Goal: Information Seeking & Learning: Learn about a topic

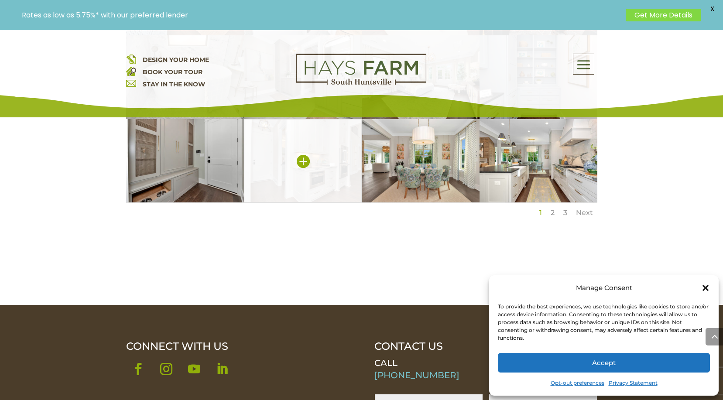
scroll to position [854, 0]
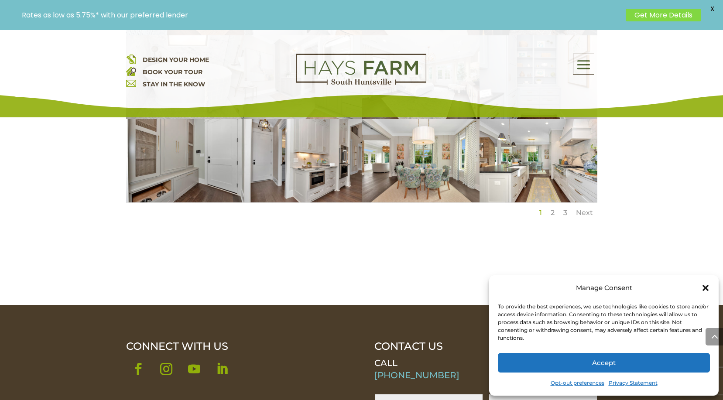
click at [550, 208] on link "2" at bounding box center [552, 212] width 4 height 8
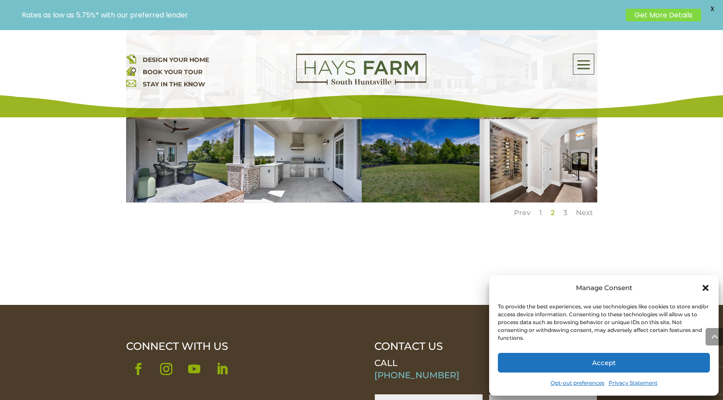
click at [704, 287] on icon "Close dialog" at bounding box center [705, 288] width 6 height 6
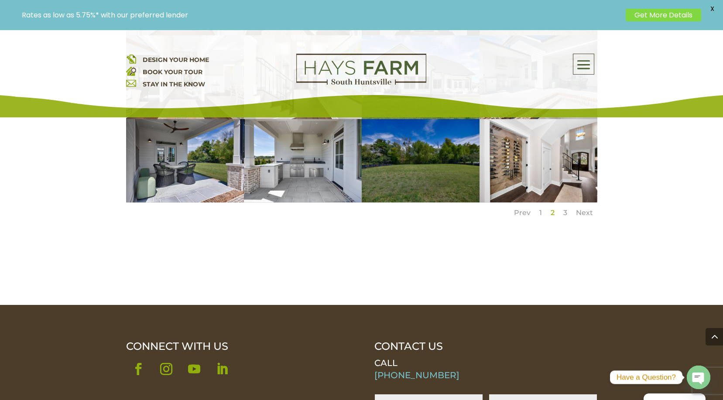
click at [563, 203] on li "3" at bounding box center [565, 213] width 13 height 20
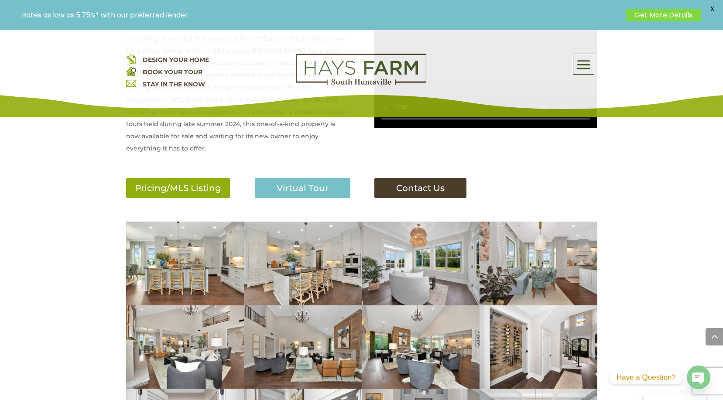
scroll to position [420, 0]
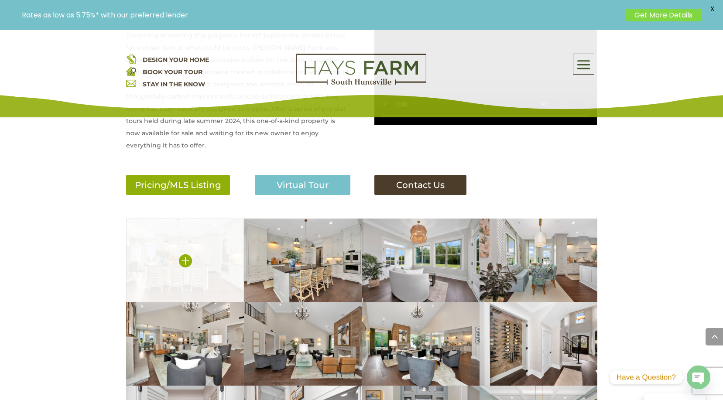
click at [203, 251] on img at bounding box center [185, 261] width 118 height 84
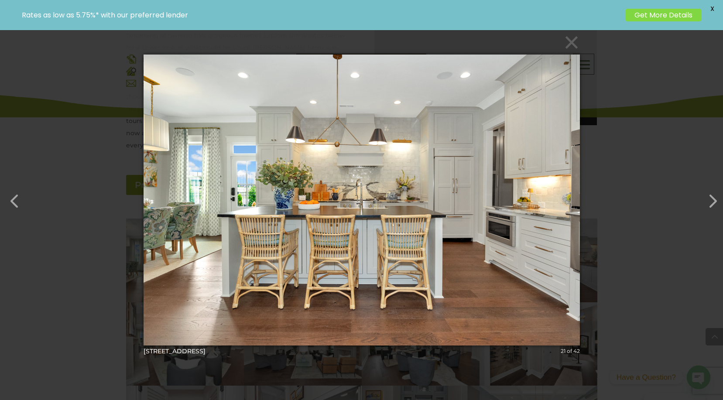
click at [353, 208] on img at bounding box center [361, 200] width 436 height 326
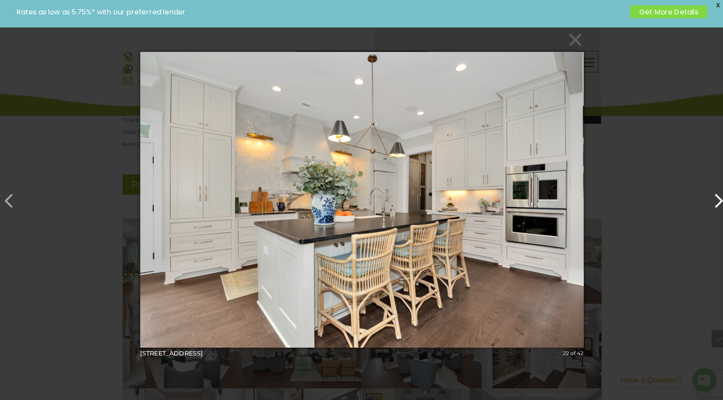
click at [707, 199] on button "button" at bounding box center [707, 196] width 21 height 21
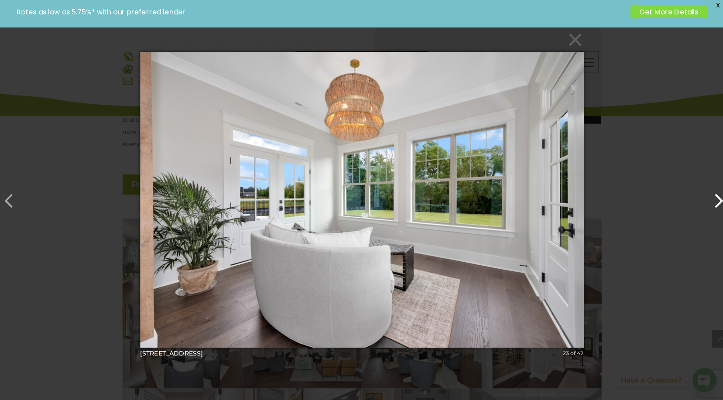
click at [707, 199] on button "button" at bounding box center [707, 196] width 21 height 21
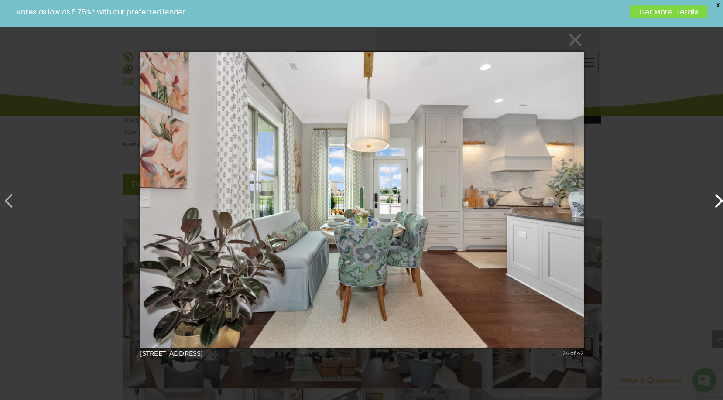
click at [707, 199] on button "button" at bounding box center [707, 196] width 21 height 21
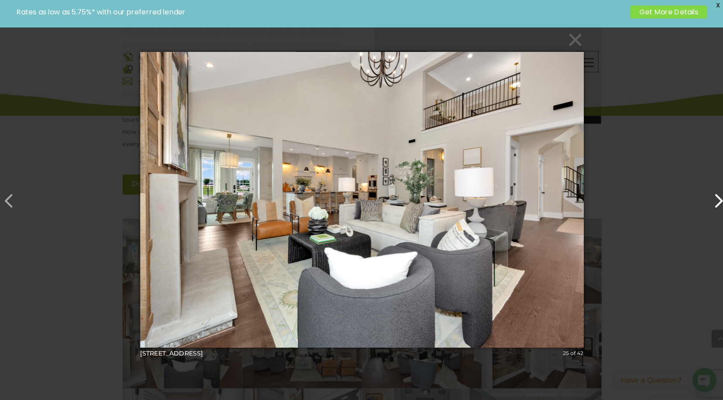
click at [707, 199] on button "button" at bounding box center [707, 196] width 21 height 21
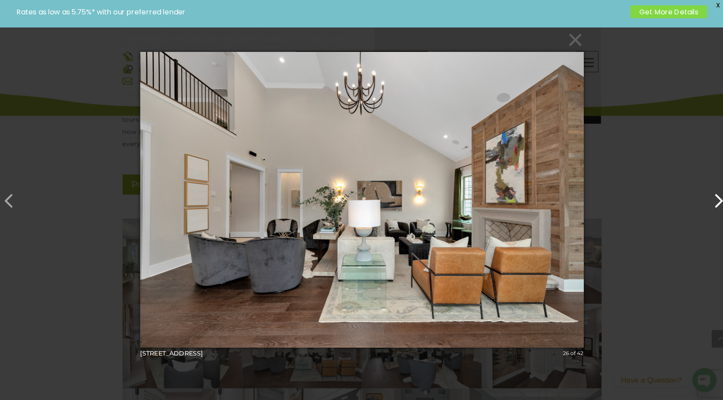
click at [707, 199] on button "button" at bounding box center [707, 196] width 21 height 21
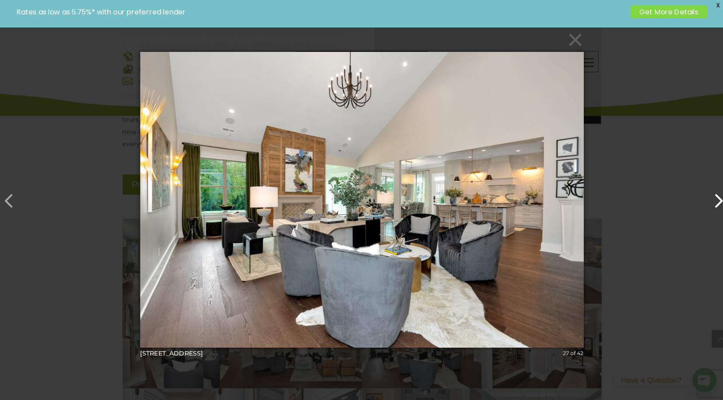
click at [707, 199] on button "button" at bounding box center [707, 196] width 21 height 21
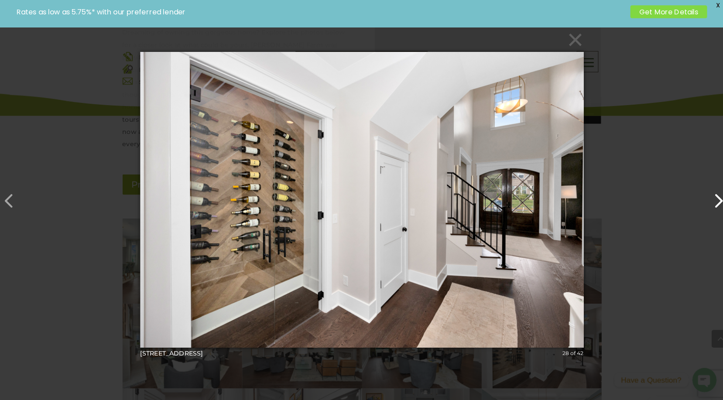
click at [707, 199] on button "button" at bounding box center [707, 196] width 21 height 21
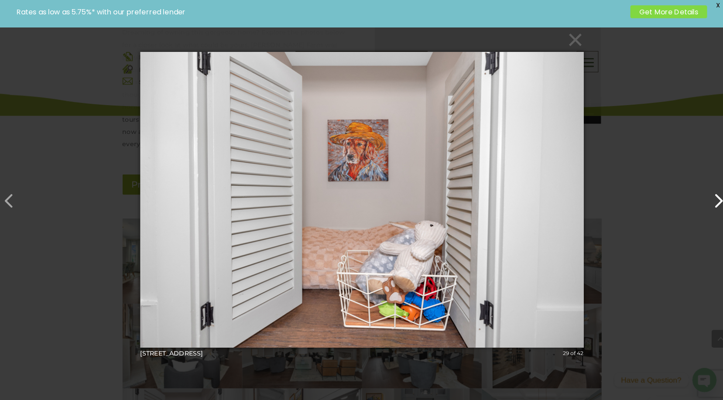
click at [707, 199] on button "button" at bounding box center [707, 196] width 21 height 21
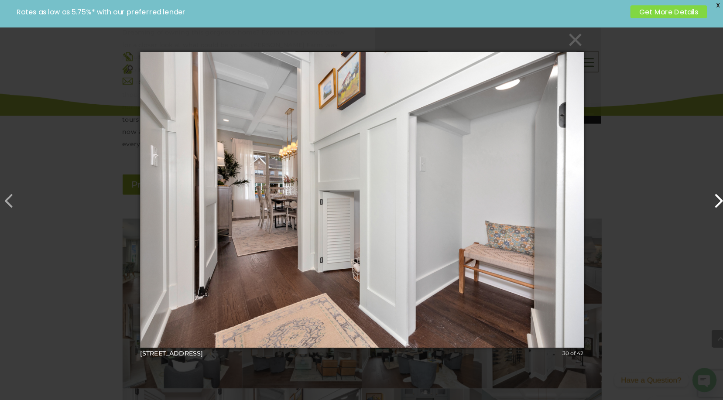
click at [707, 199] on button "button" at bounding box center [707, 196] width 21 height 21
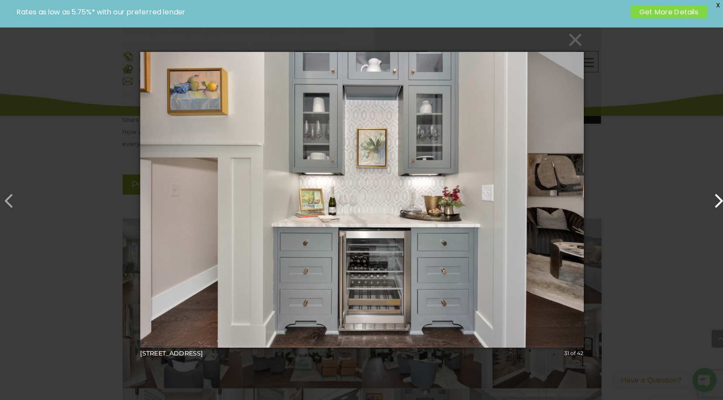
click at [707, 199] on button "button" at bounding box center [707, 196] width 21 height 21
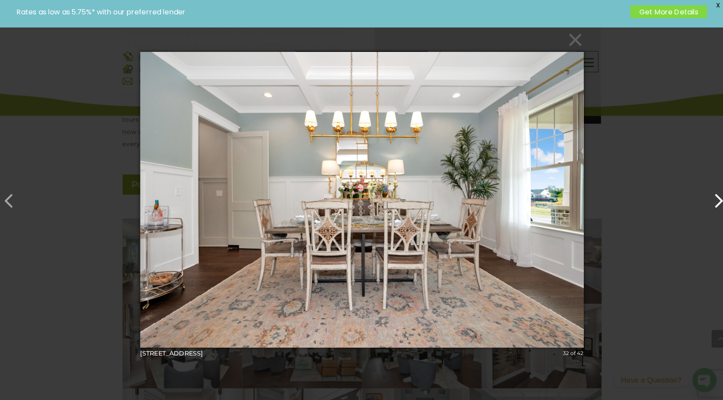
click at [707, 199] on button "button" at bounding box center [707, 196] width 21 height 21
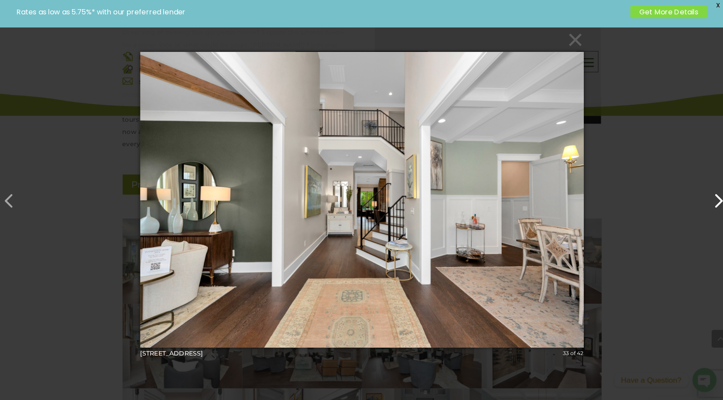
click at [707, 199] on button "button" at bounding box center [707, 196] width 21 height 21
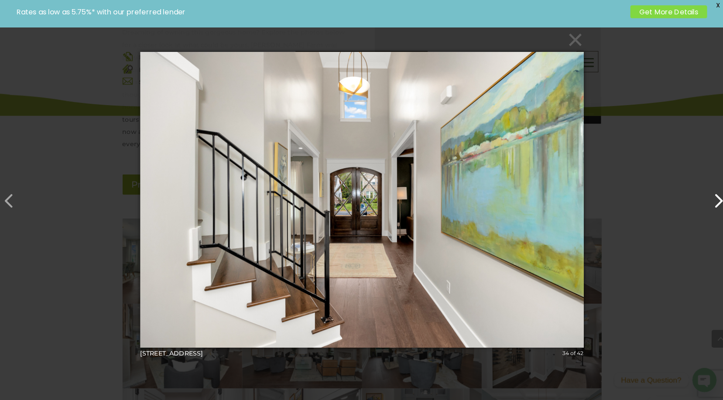
click at [707, 199] on button "button" at bounding box center [707, 196] width 21 height 21
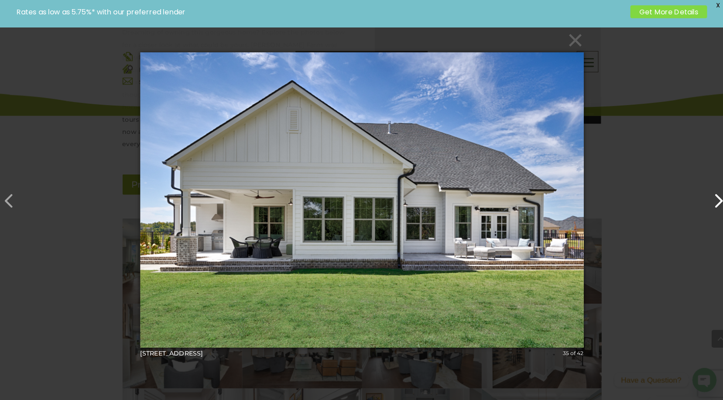
click at [707, 199] on button "button" at bounding box center [707, 196] width 21 height 21
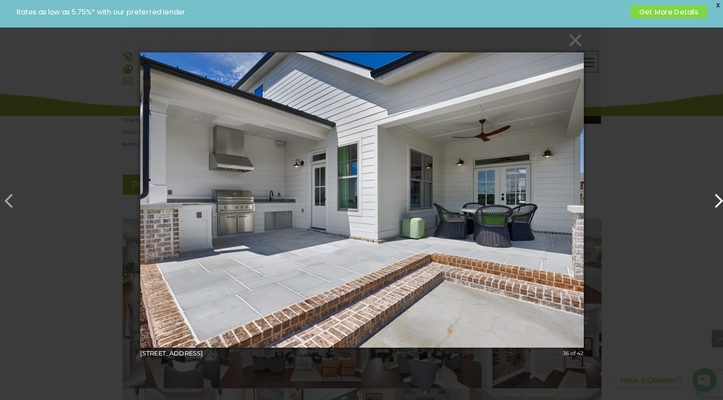
click at [707, 199] on button "button" at bounding box center [707, 196] width 21 height 21
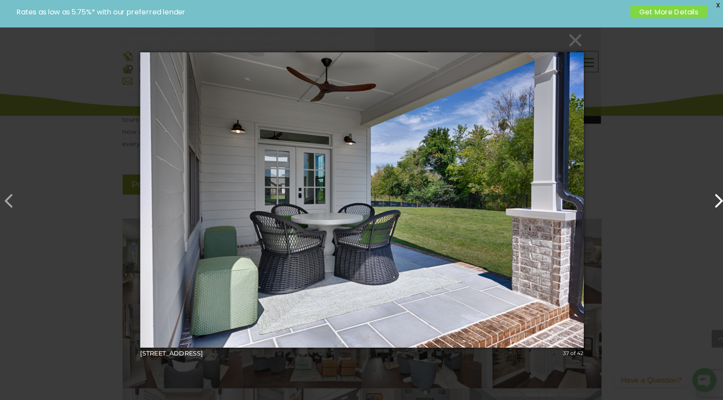
click at [707, 199] on button "button" at bounding box center [707, 196] width 21 height 21
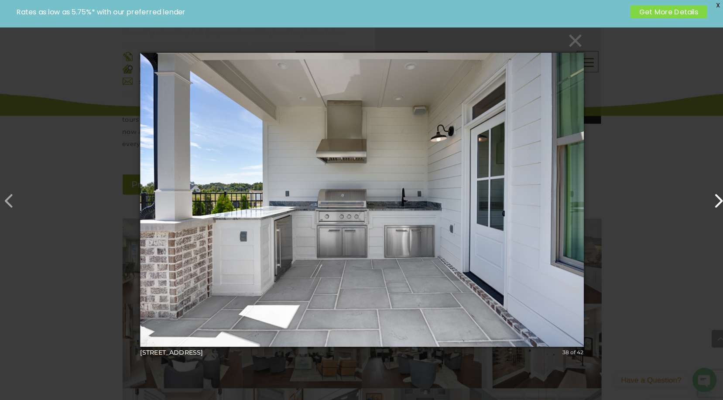
click at [707, 199] on button "button" at bounding box center [707, 196] width 21 height 21
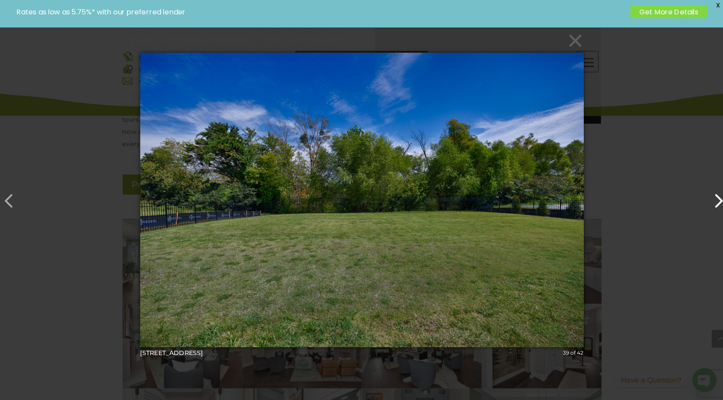
click at [707, 199] on button "button" at bounding box center [707, 196] width 21 height 21
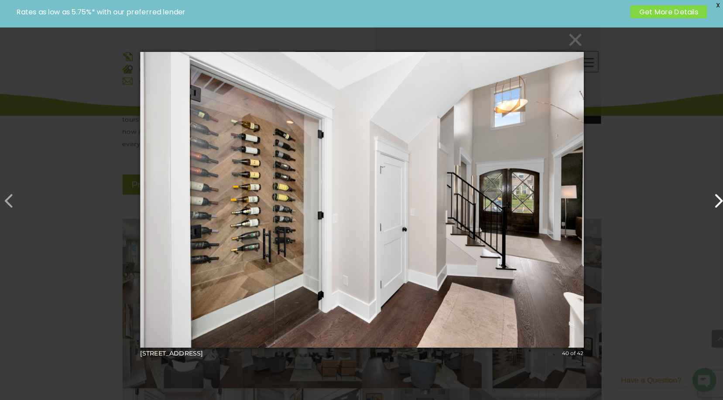
click at [707, 199] on button "button" at bounding box center [707, 196] width 21 height 21
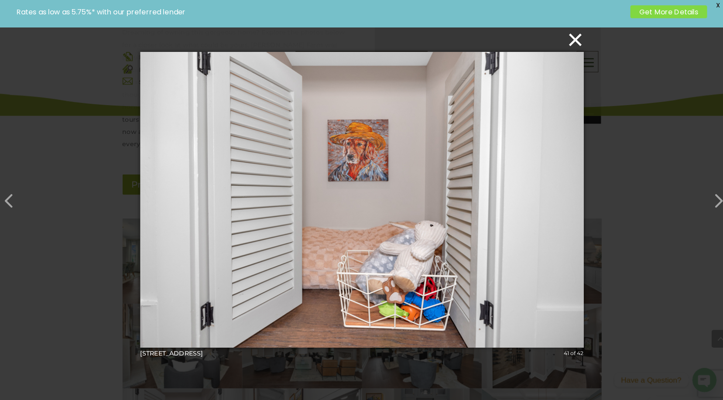
click at [565, 39] on button "×" at bounding box center [364, 42] width 436 height 19
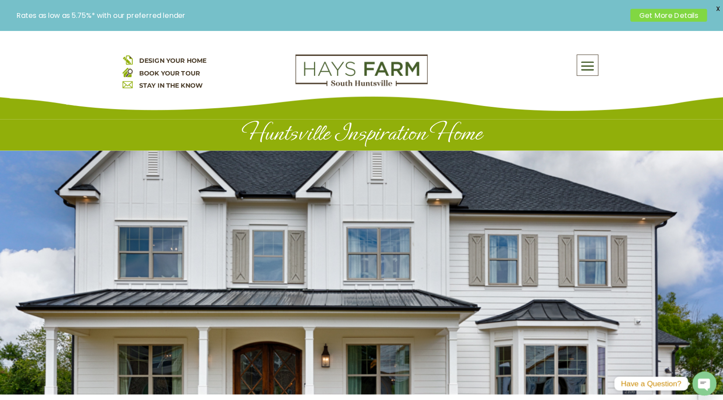
scroll to position [0, 0]
